Goal: Navigation & Orientation: Understand site structure

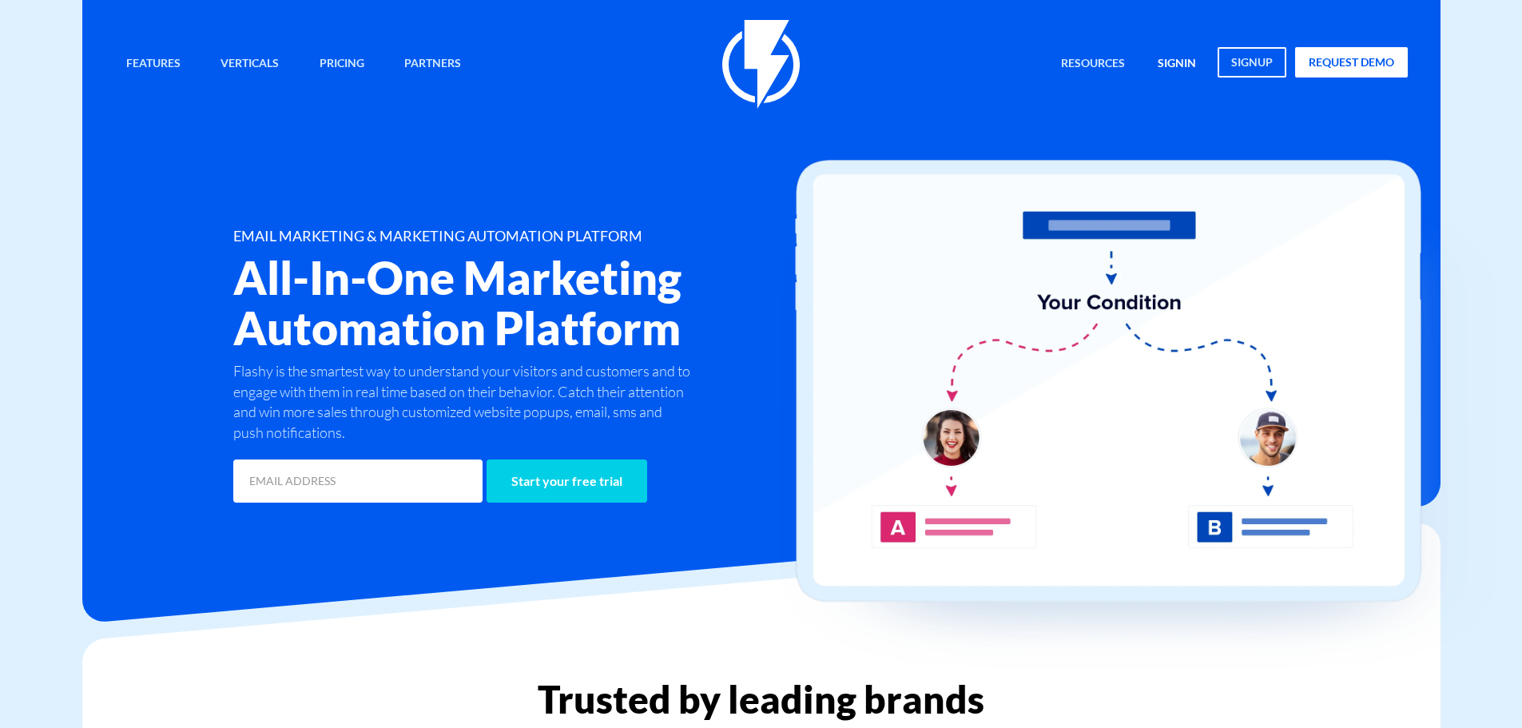
click at [1177, 67] on link "signin" at bounding box center [1177, 64] width 62 height 34
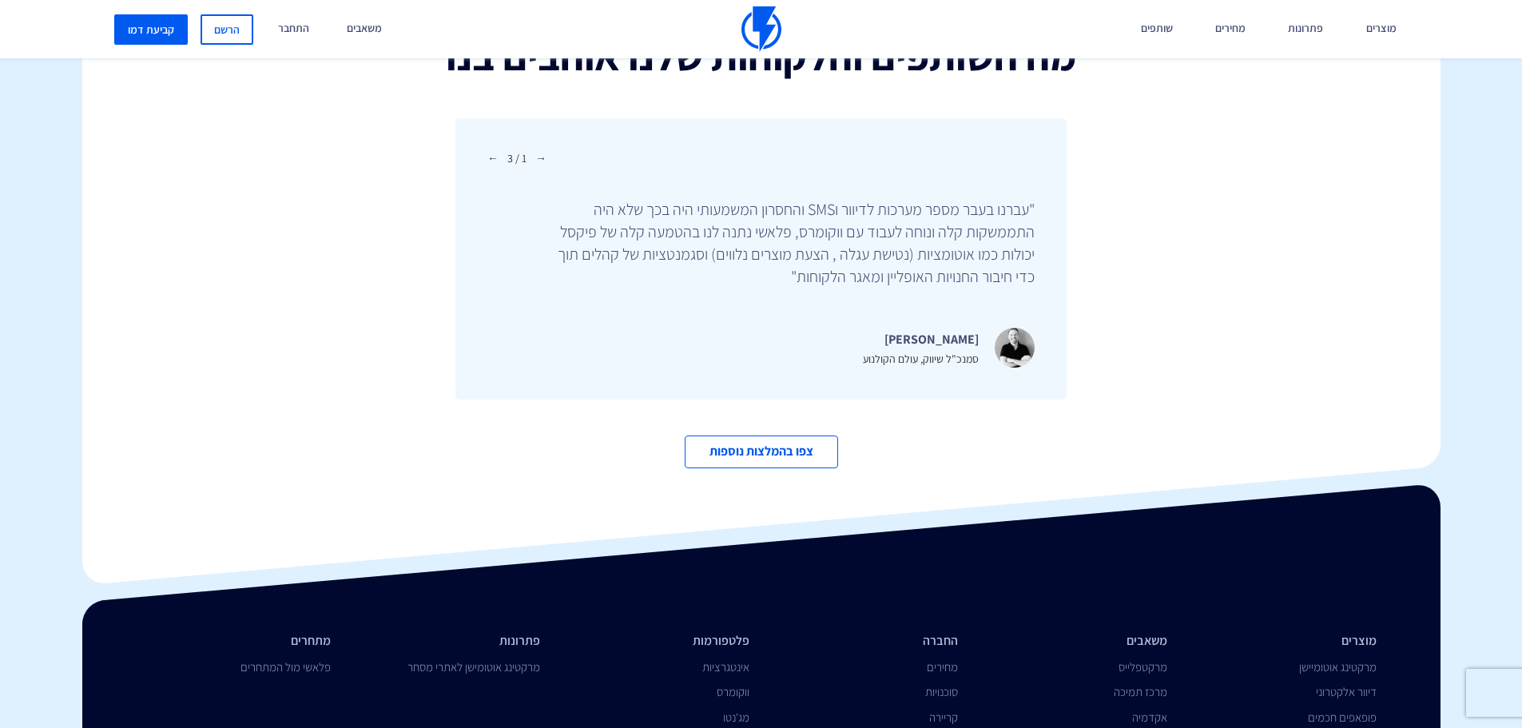
scroll to position [5530, 0]
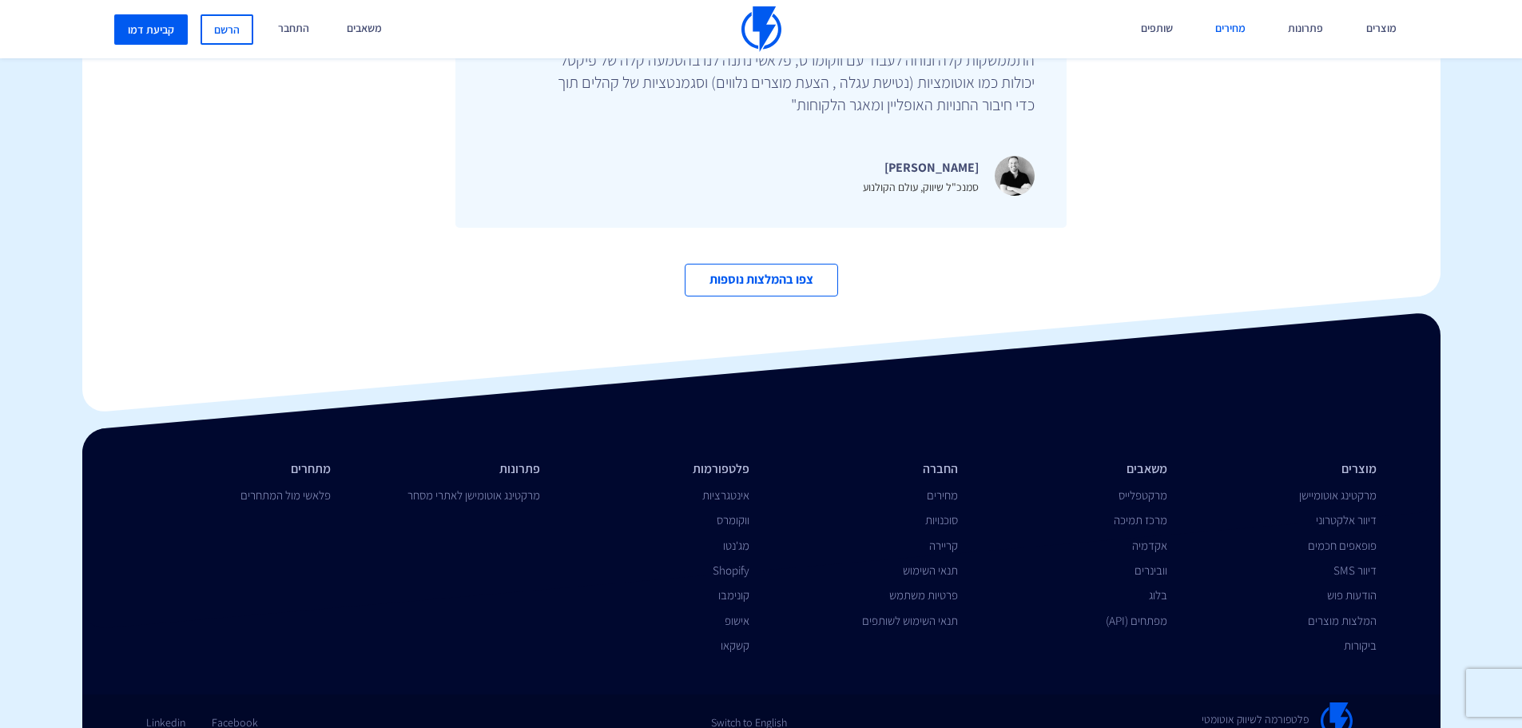
click at [1243, 34] on link "מחירים" at bounding box center [1230, 29] width 54 height 58
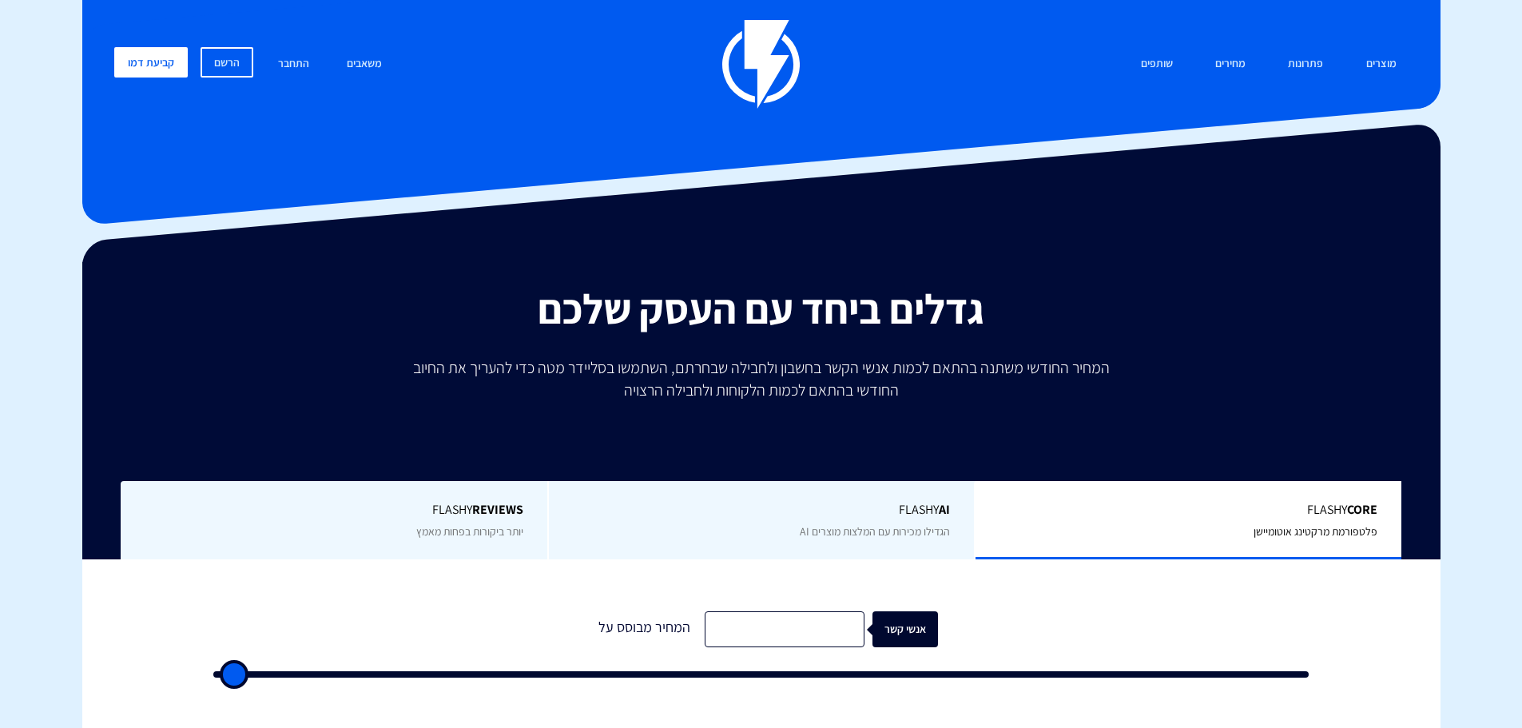
type input "500"
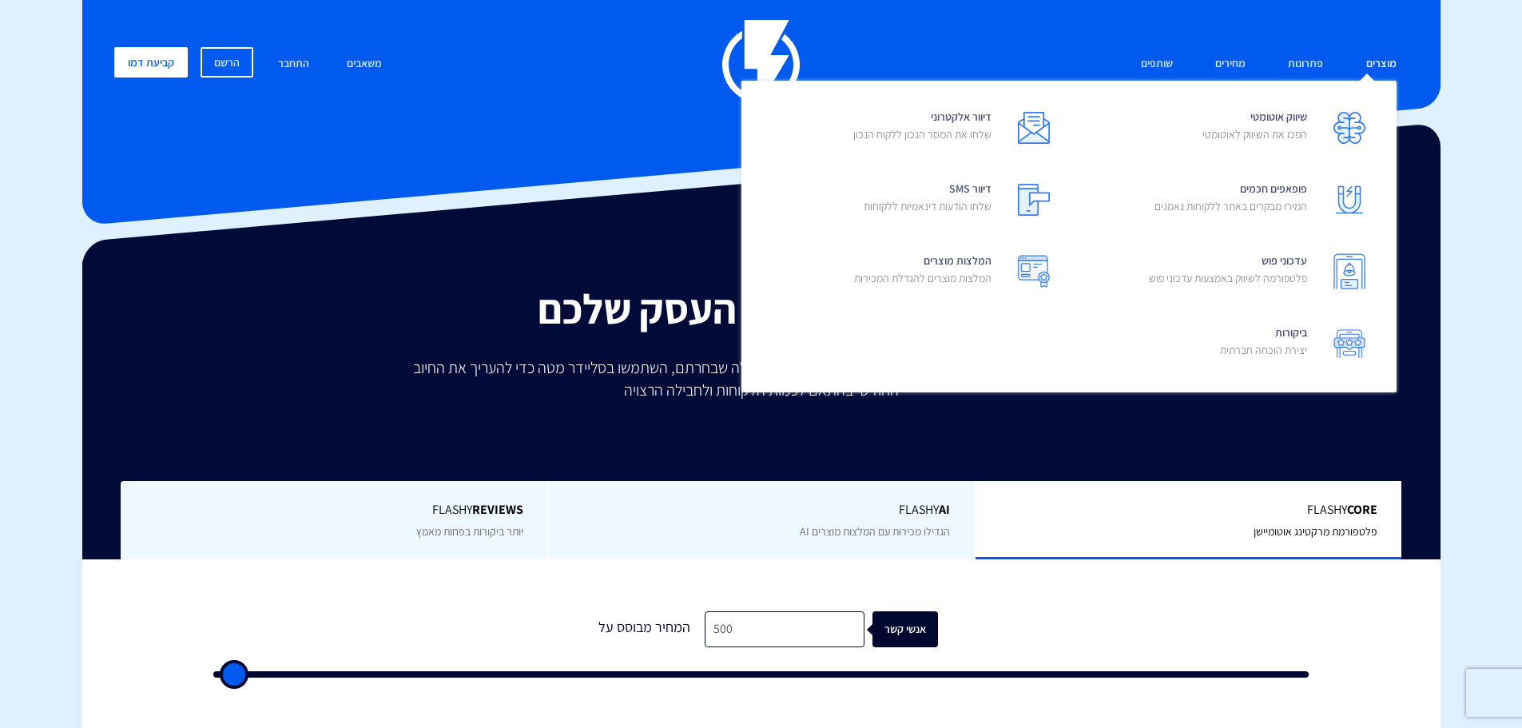
click at [1393, 63] on link "מוצרים" at bounding box center [1381, 64] width 54 height 34
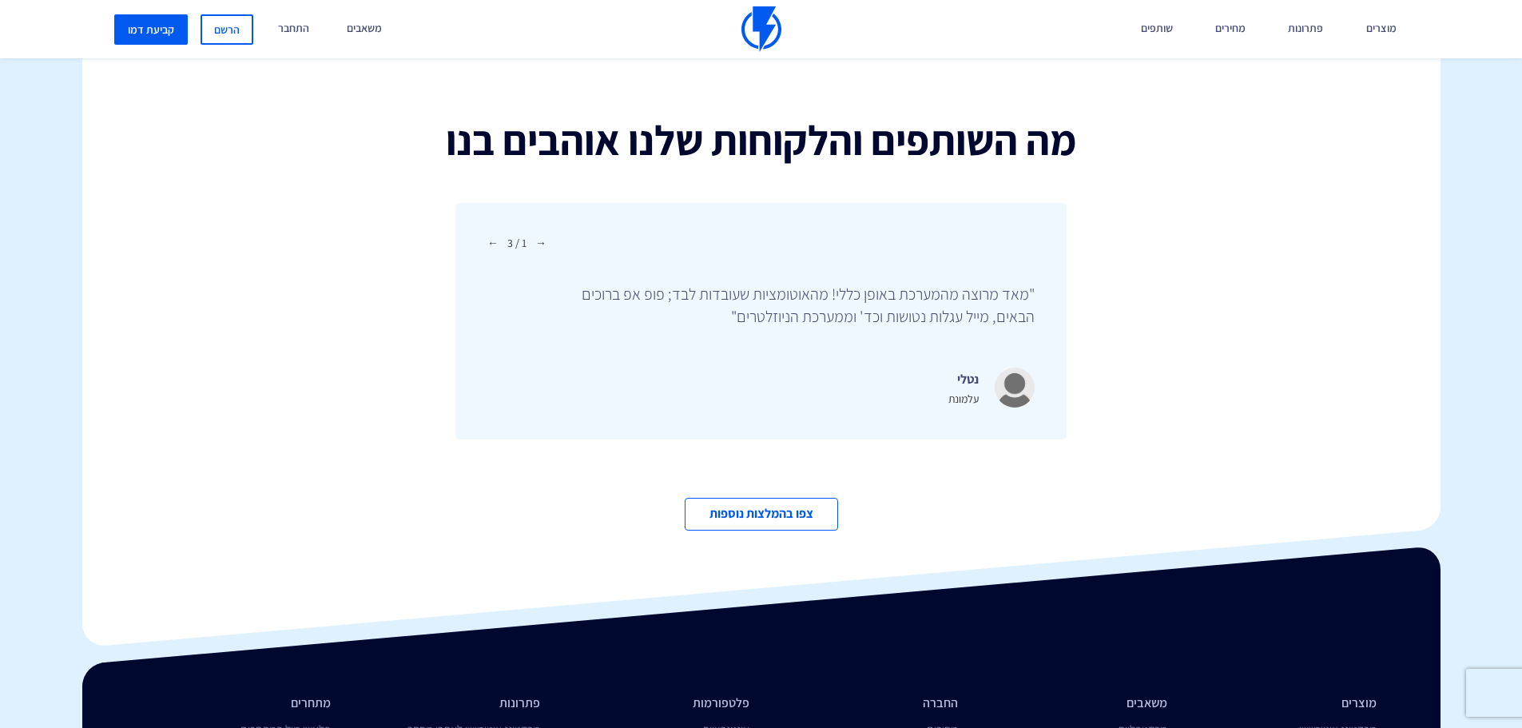
scroll to position [5508, 0]
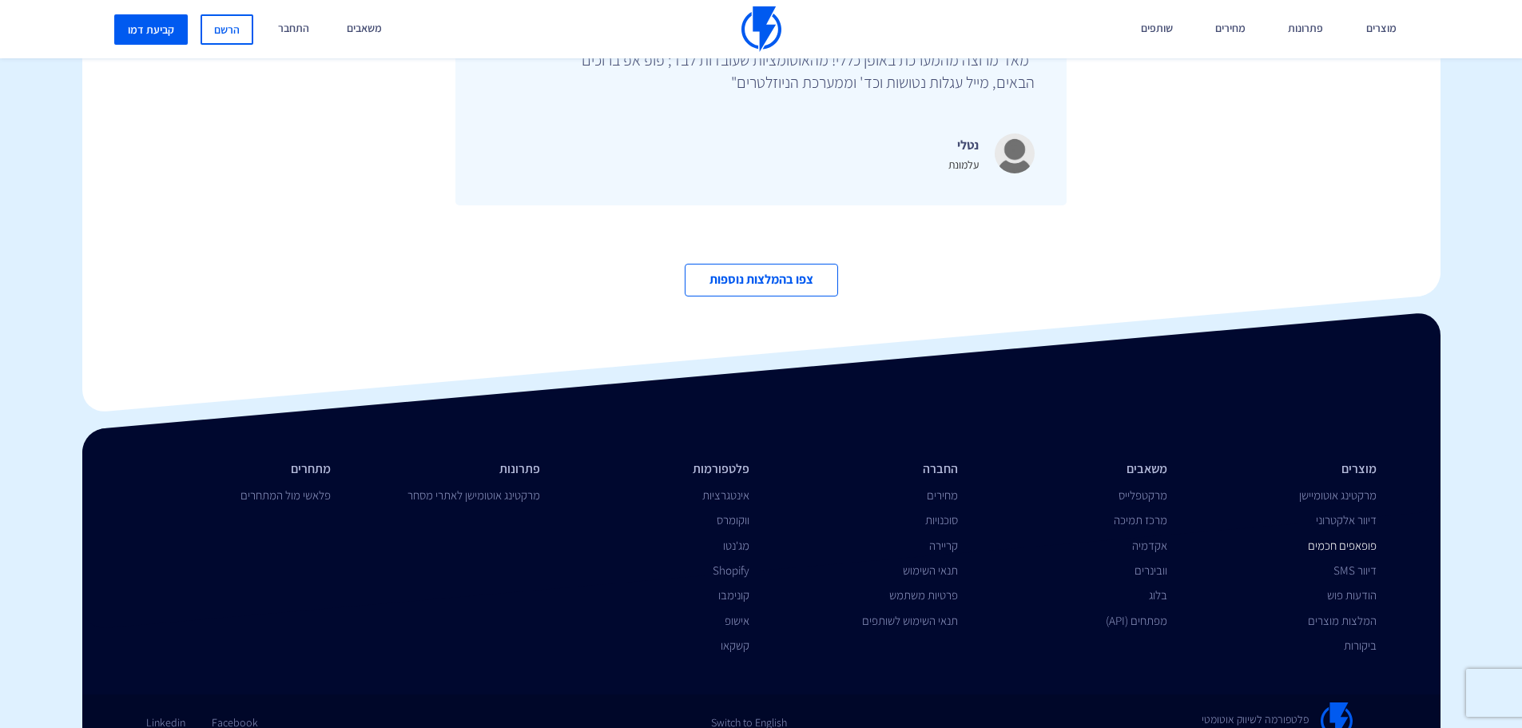
click at [1352, 538] on link "פופאפים חכמים" at bounding box center [1342, 545] width 69 height 15
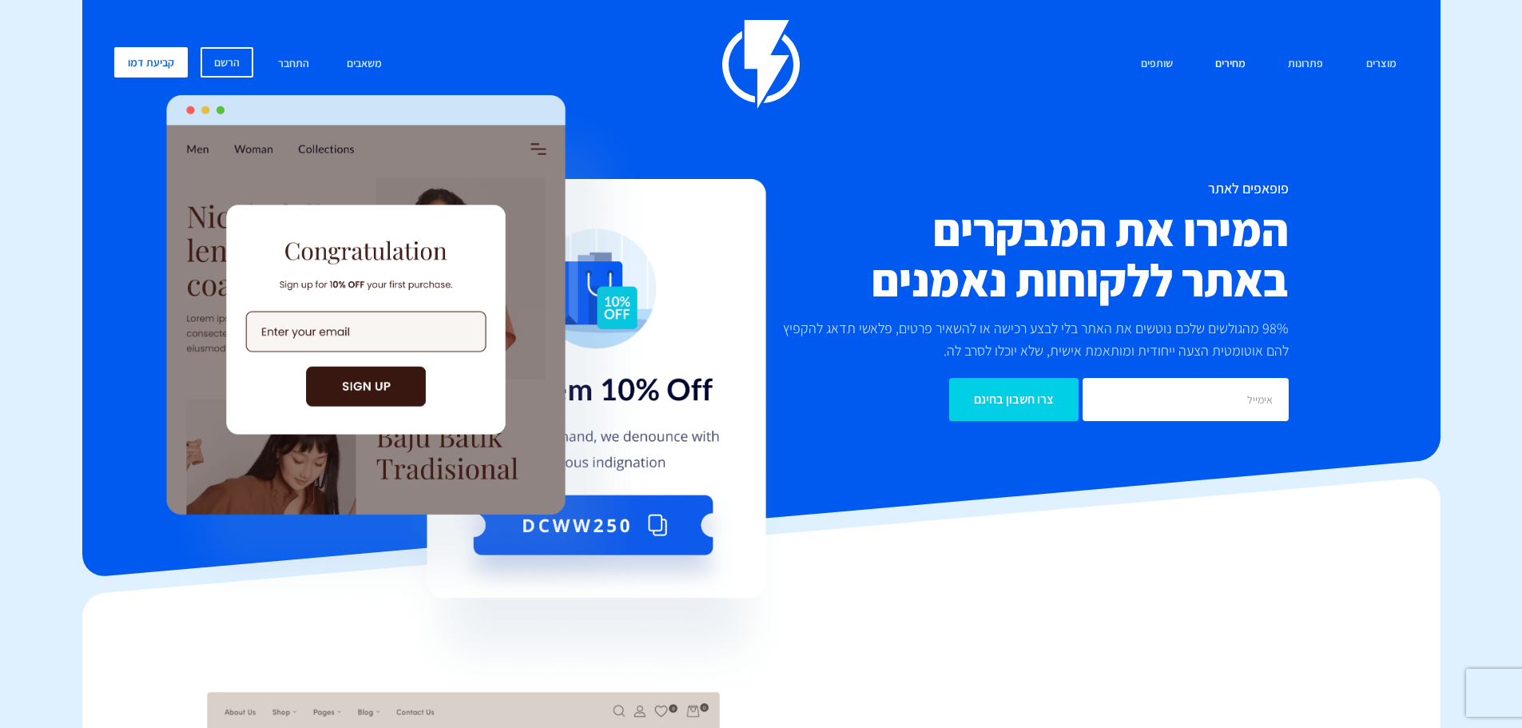
click at [1238, 60] on link "מחירים" at bounding box center [1230, 64] width 54 height 34
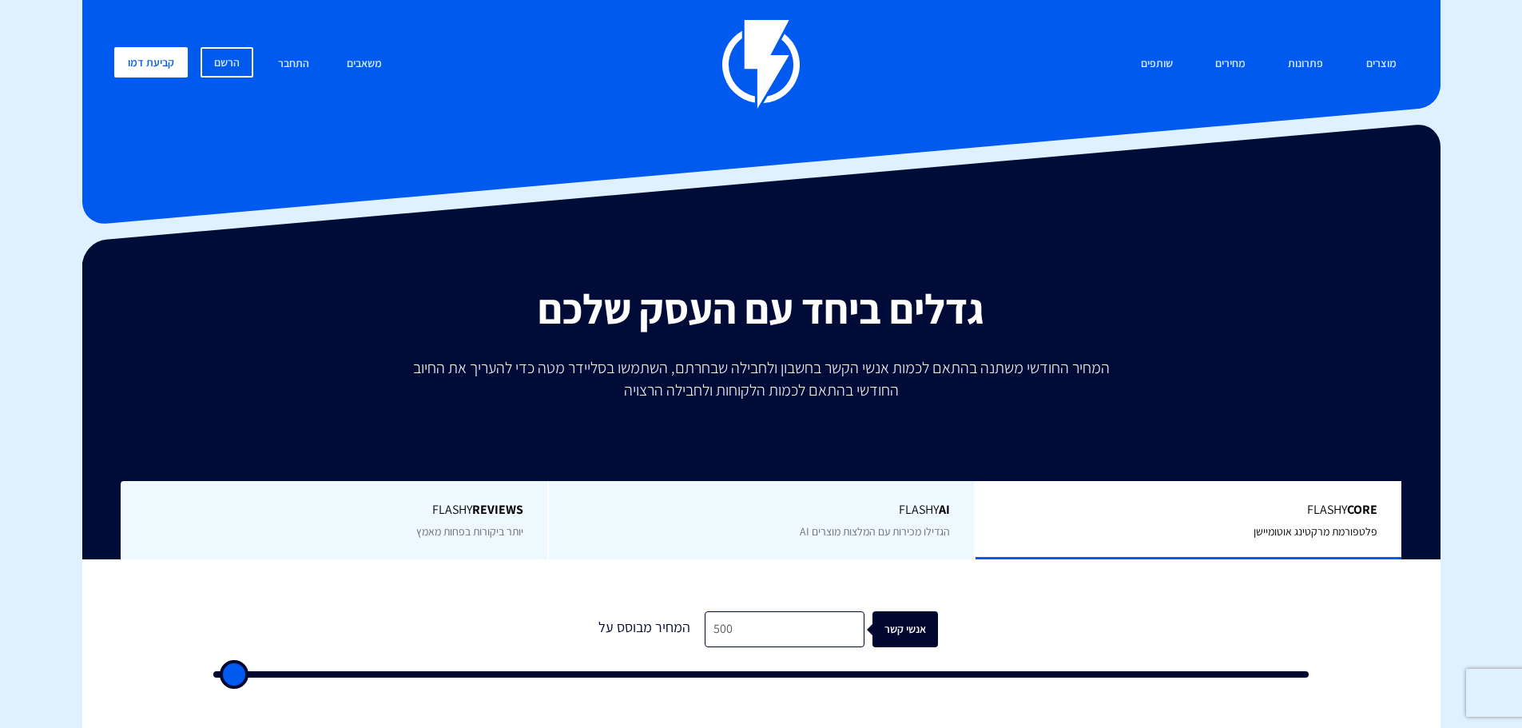
click at [769, 76] on img at bounding box center [761, 64] width 78 height 89
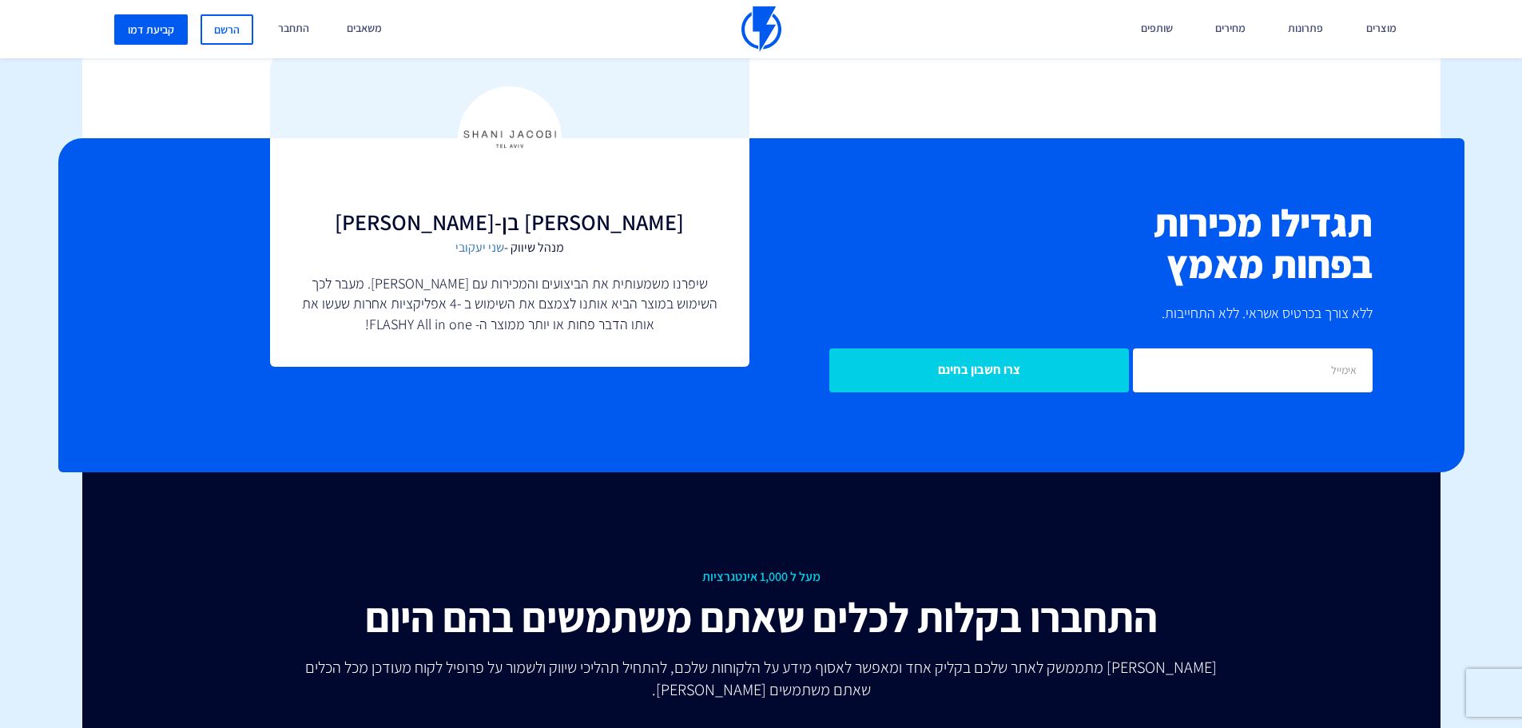
scroll to position [3755, 0]
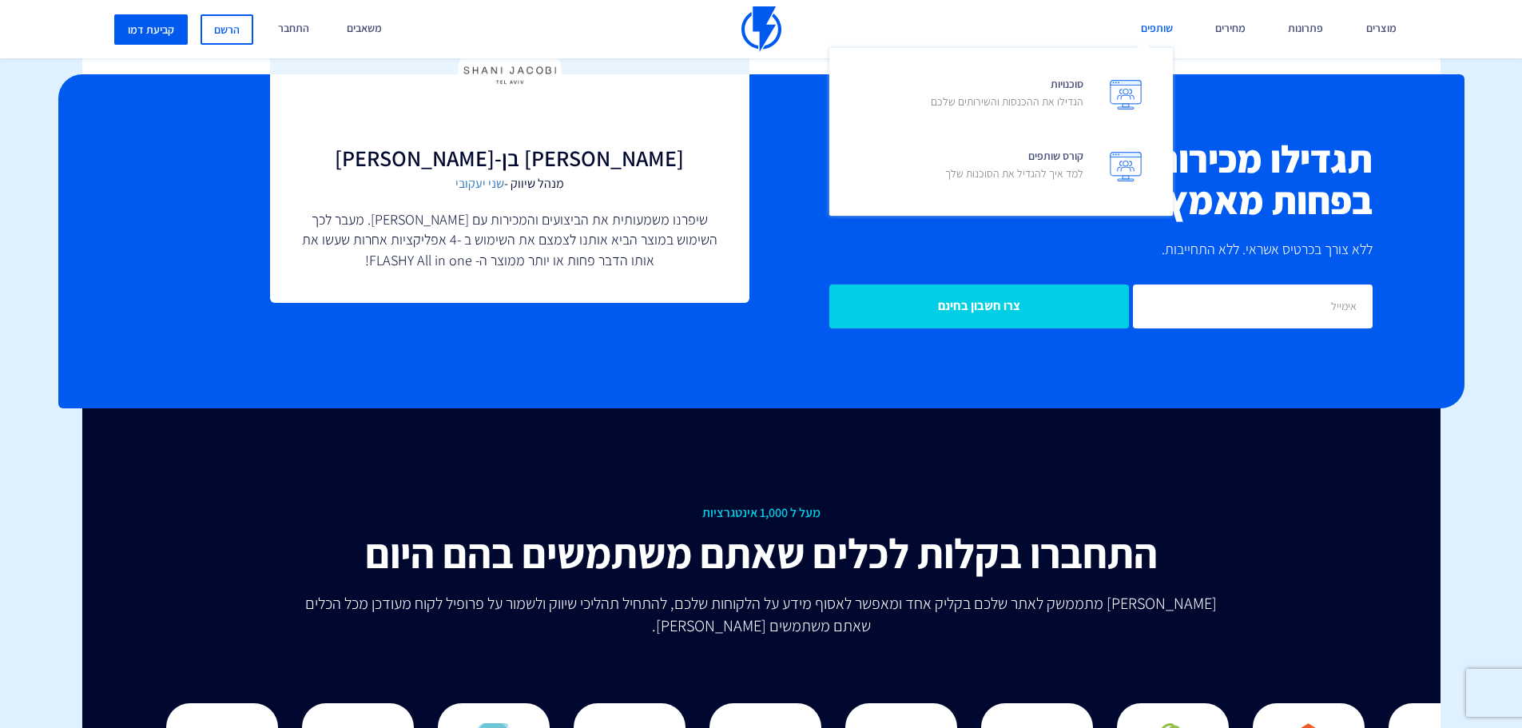
click at [1153, 29] on link "שותפים" at bounding box center [1157, 29] width 56 height 58
